Goal: Task Accomplishment & Management: Use online tool/utility

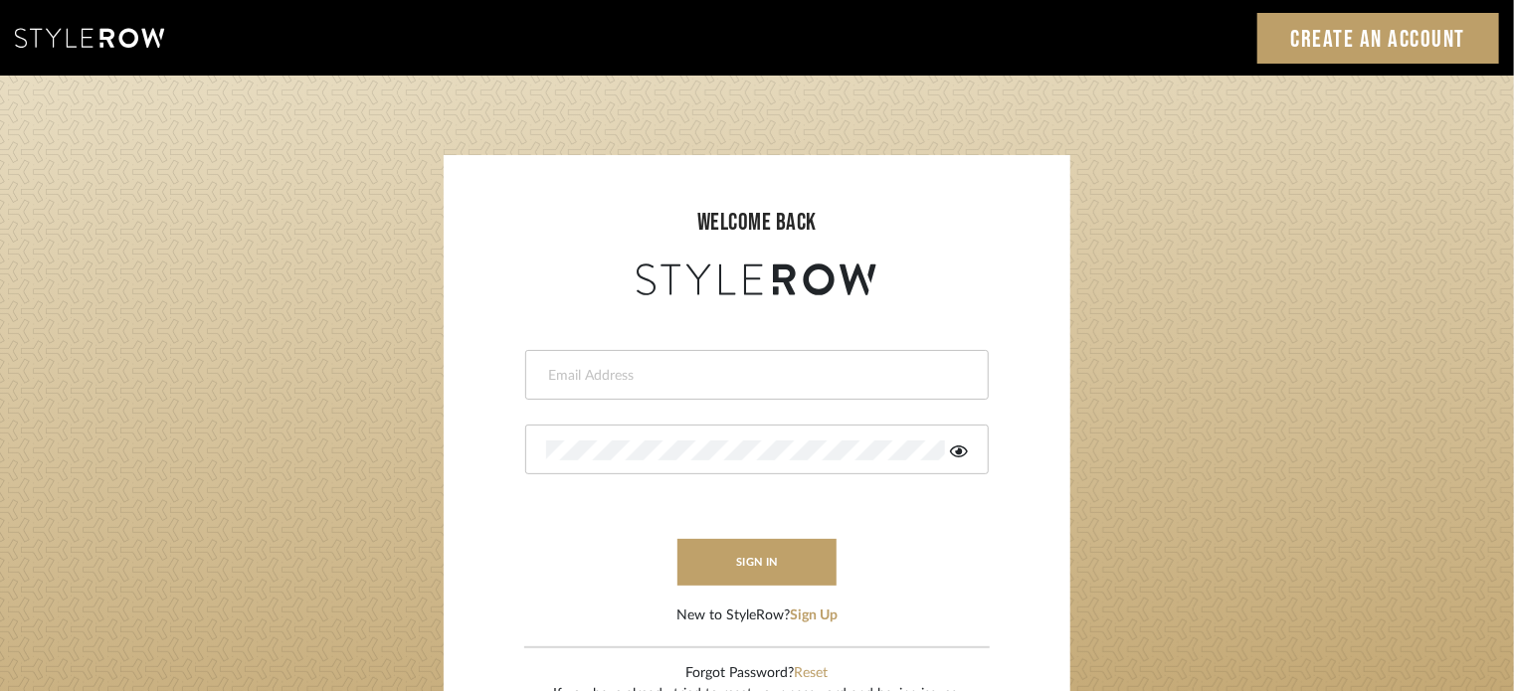
click at [730, 391] on div at bounding box center [757, 375] width 464 height 50
type input "[PERSON_NAME][EMAIL_ADDRESS][DOMAIN_NAME]"
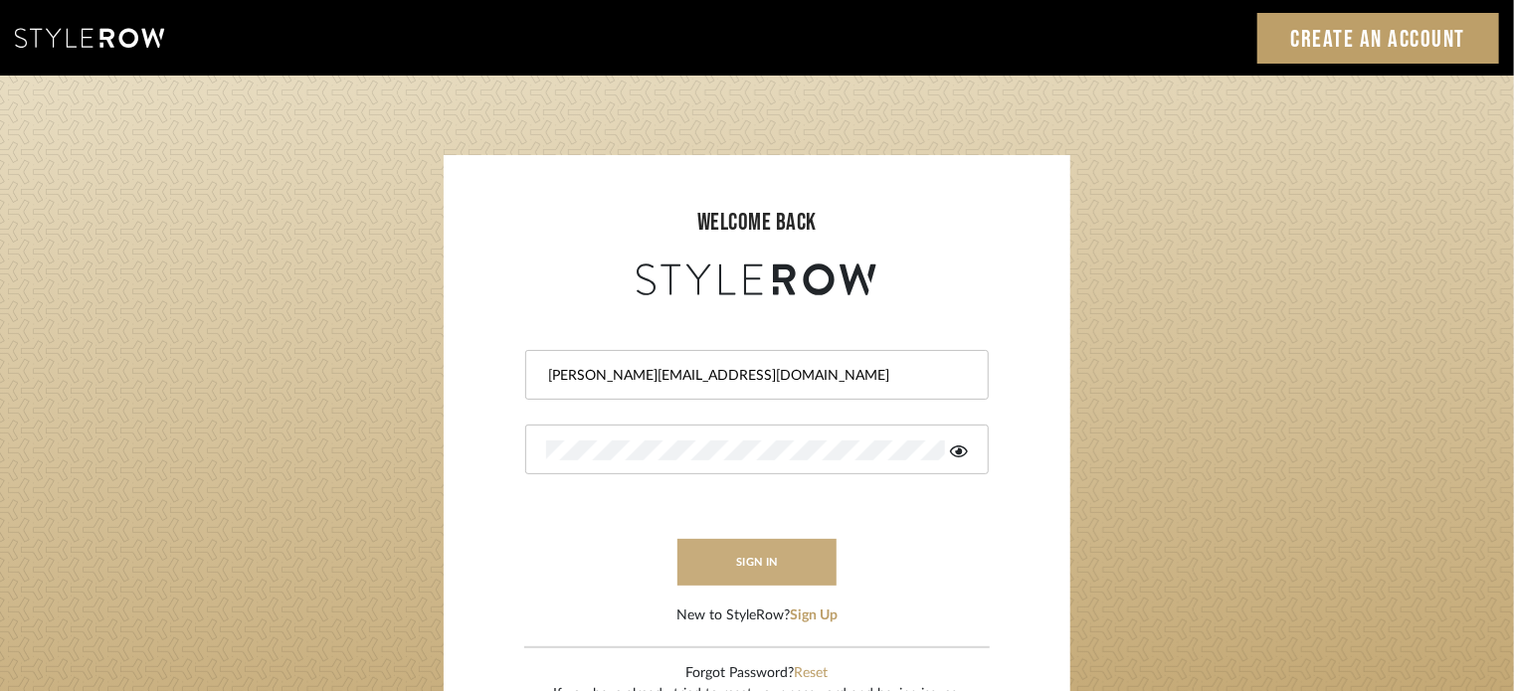
click at [744, 580] on button "sign in" at bounding box center [756, 562] width 159 height 47
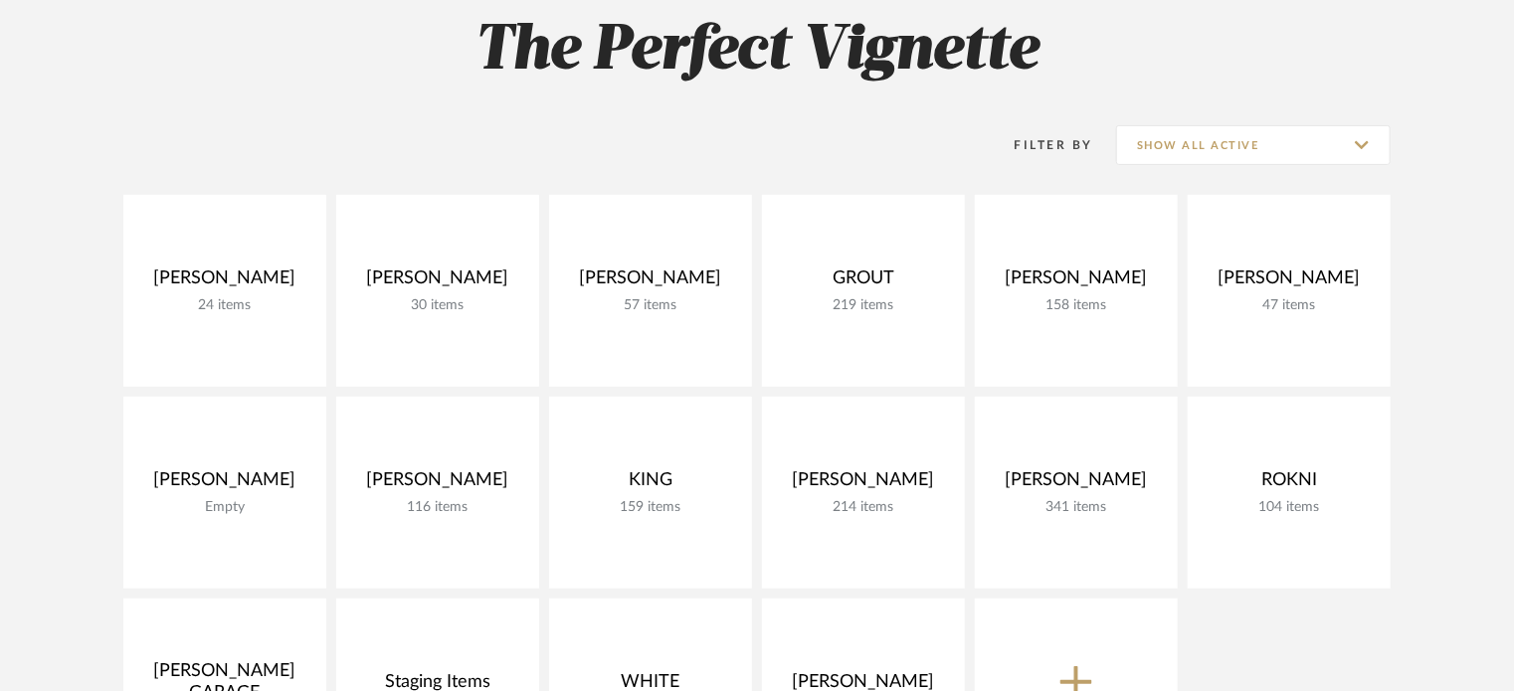
scroll to position [398, 0]
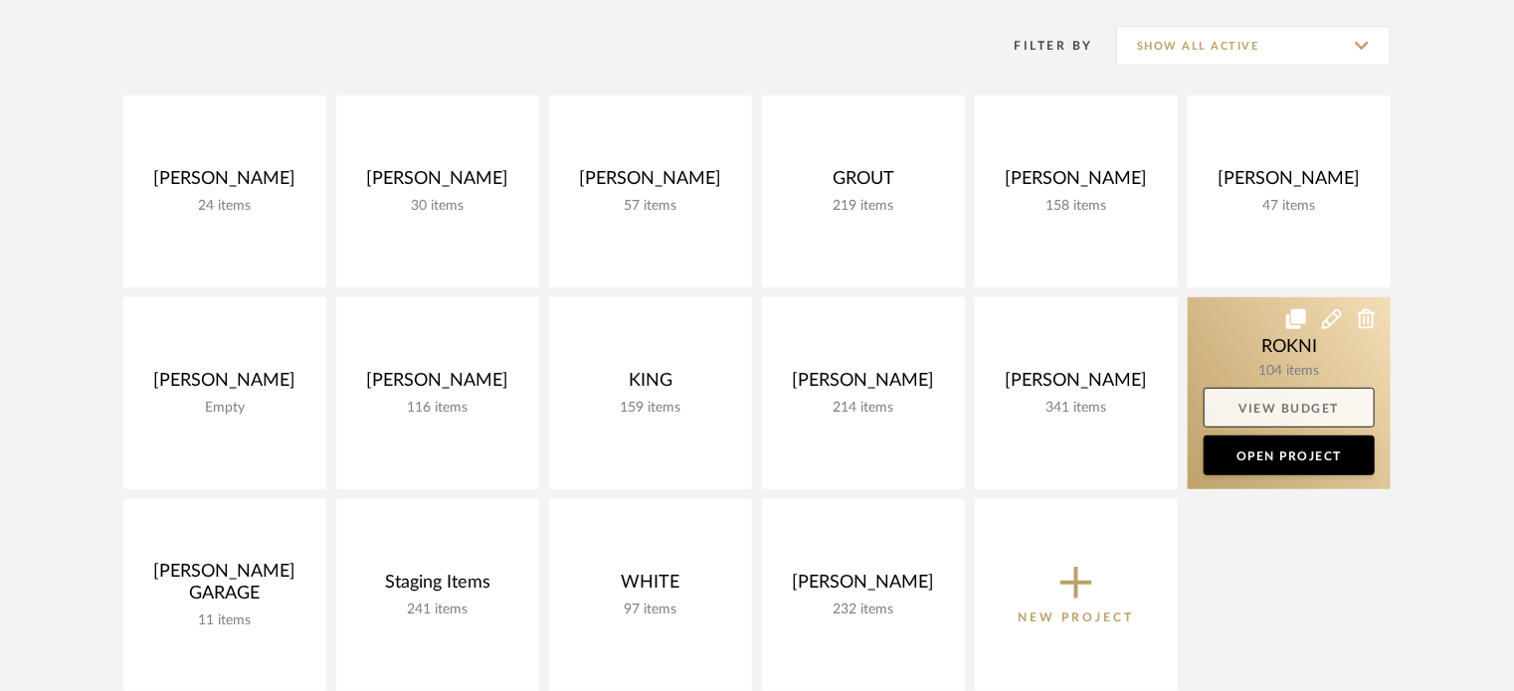
click at [1280, 408] on link "View Budget" at bounding box center [1289, 408] width 171 height 40
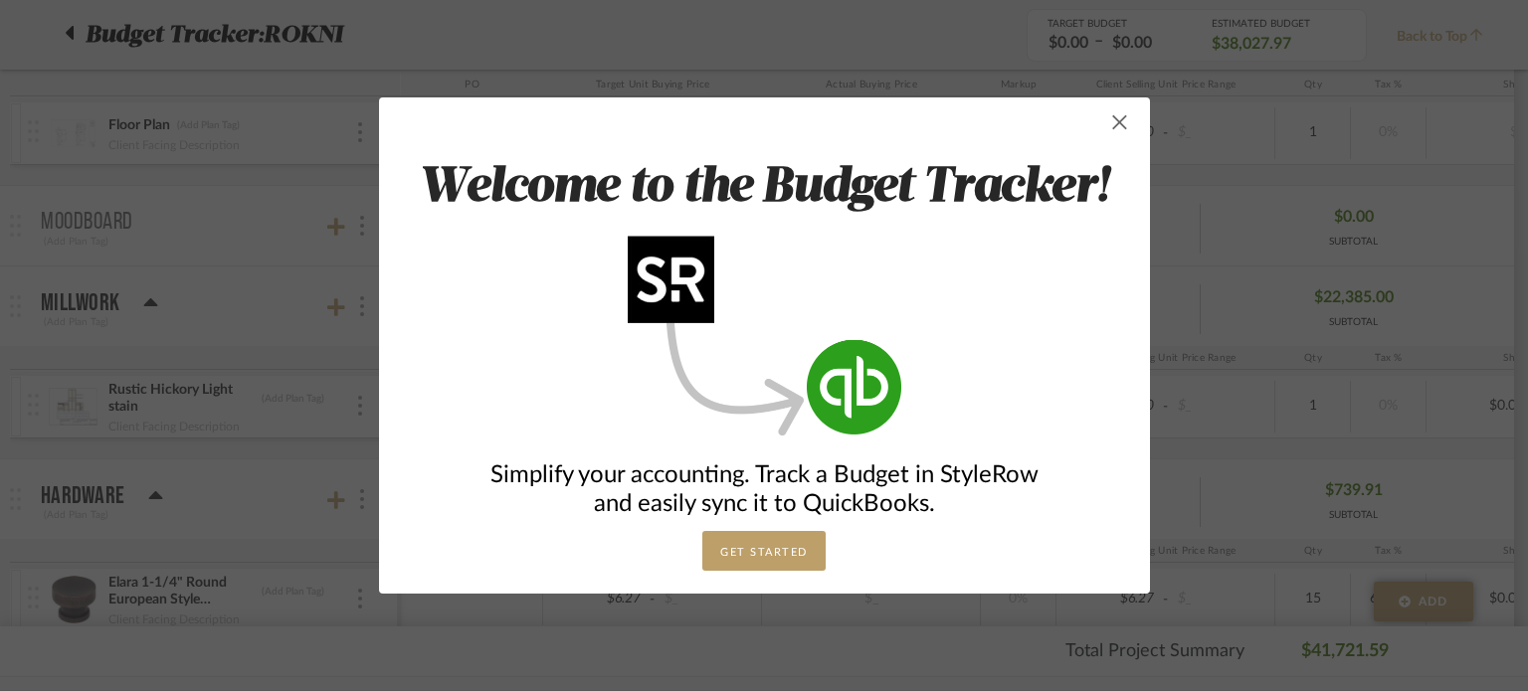
click at [1105, 120] on span "button" at bounding box center [1120, 122] width 40 height 40
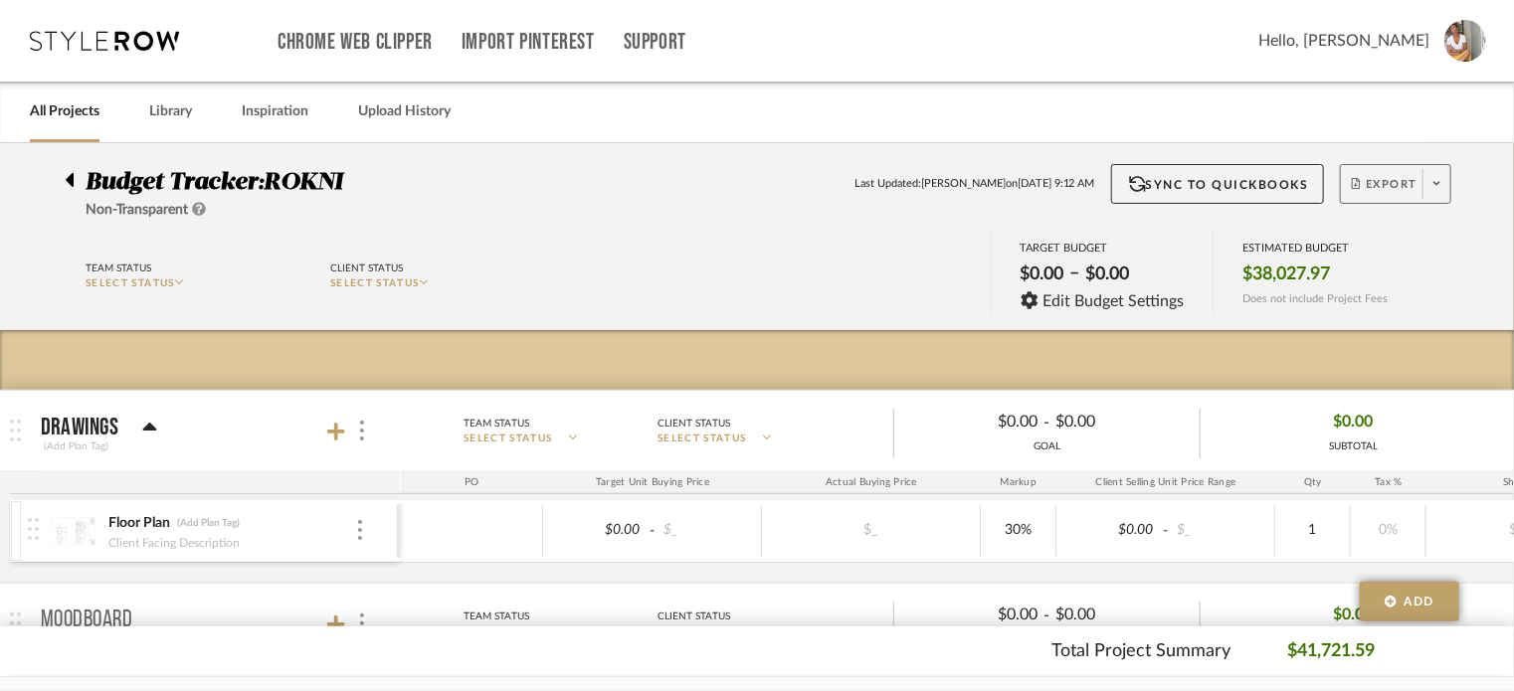
click at [1369, 192] on span "Export" at bounding box center [1385, 192] width 66 height 30
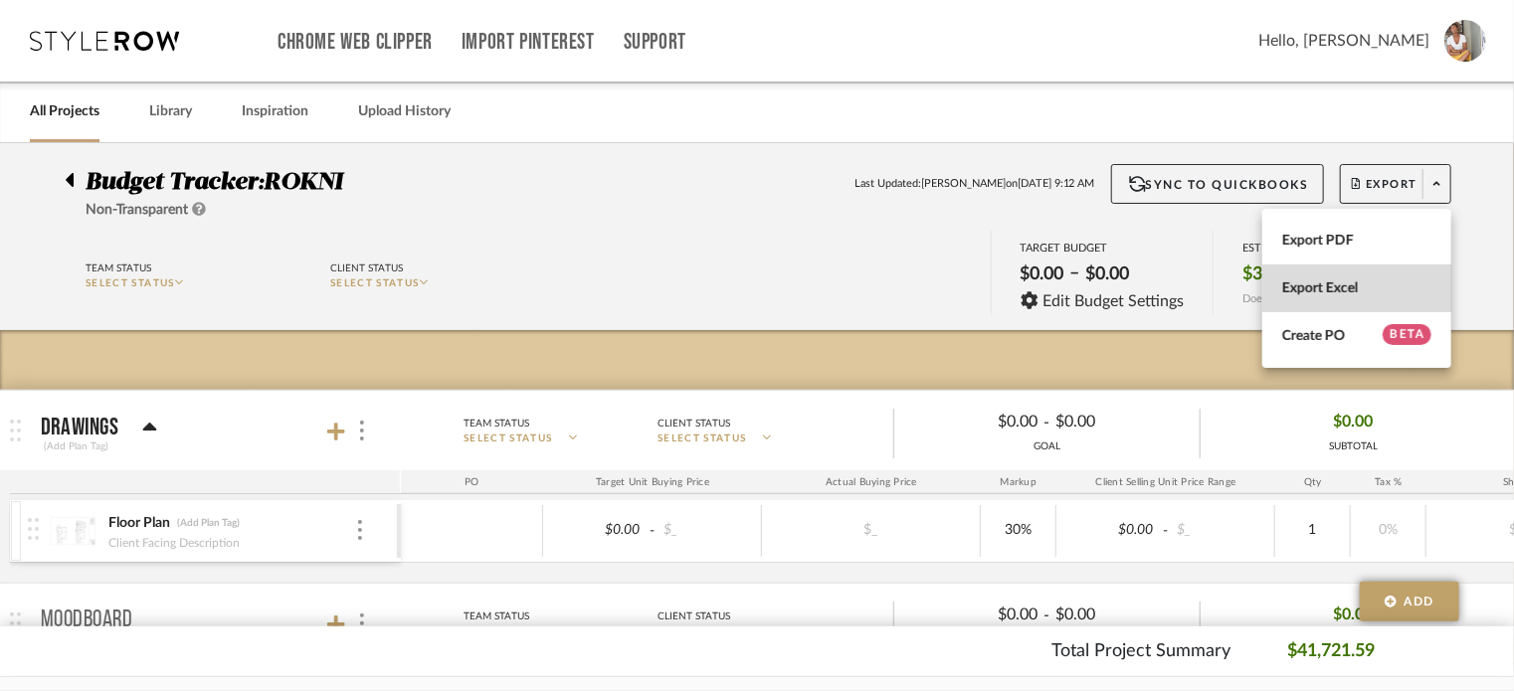
click at [1307, 293] on span "Export Excel" at bounding box center [1356, 289] width 149 height 17
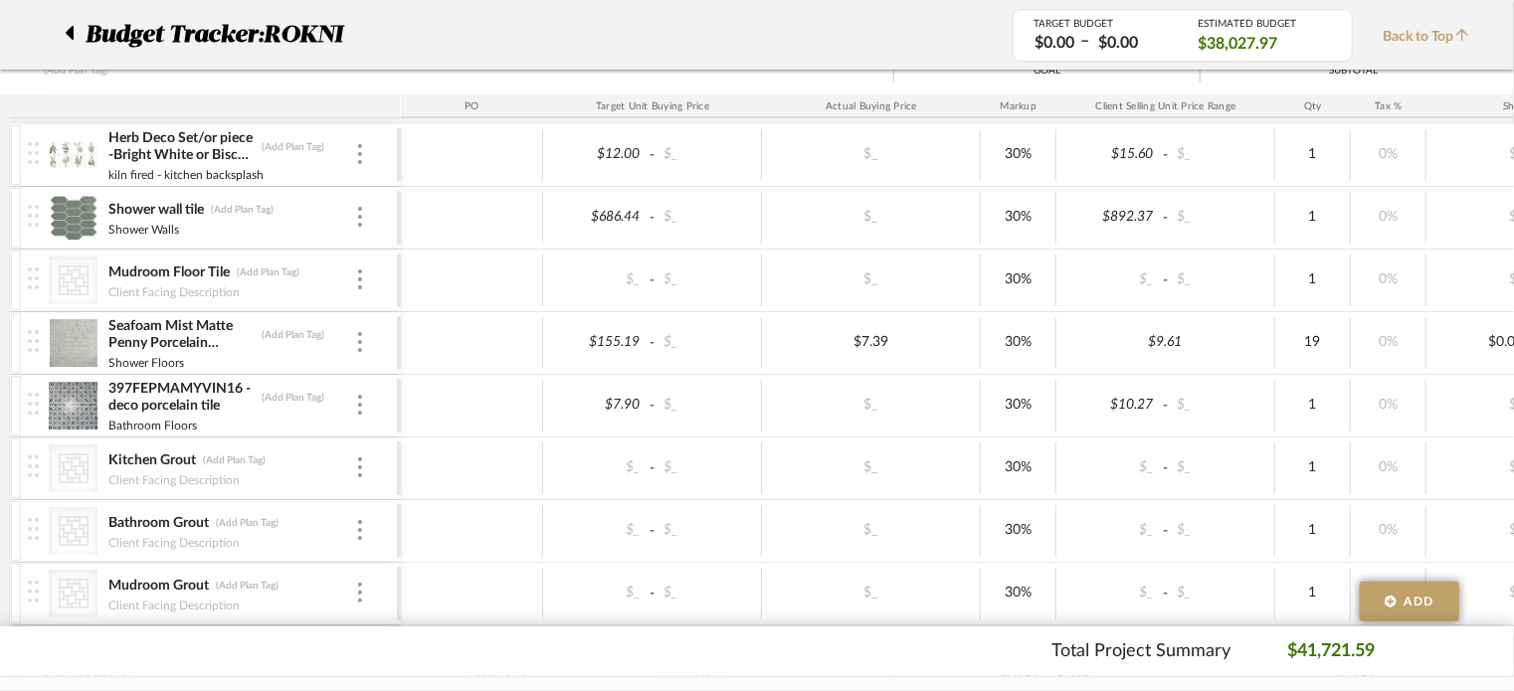
scroll to position [1691, 0]
